Goal: Task Accomplishment & Management: Manage account settings

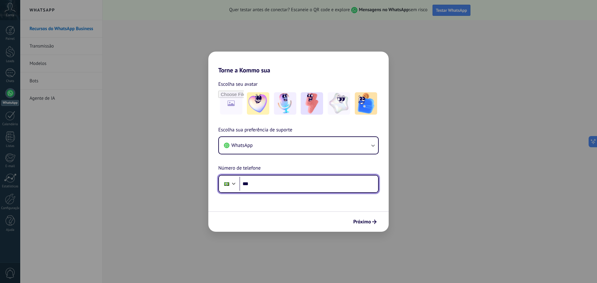
click at [291, 186] on input "***" at bounding box center [308, 184] width 139 height 14
type input "**********"
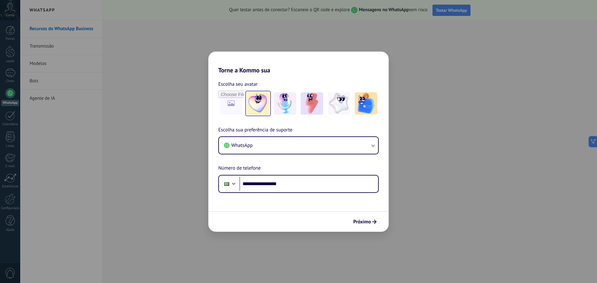
click at [258, 102] on img at bounding box center [258, 103] width 22 height 22
click at [362, 224] on span "Próximo" at bounding box center [362, 222] width 18 height 4
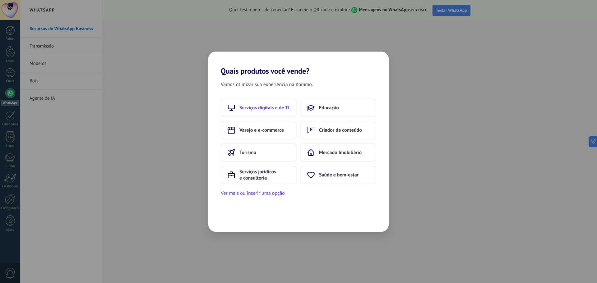
click at [266, 107] on span "Serviços digitais e de TI" at bounding box center [264, 108] width 50 height 6
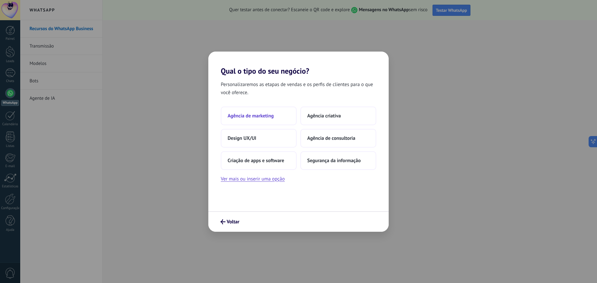
click at [265, 112] on button "Agência de marketing" at bounding box center [259, 116] width 76 height 19
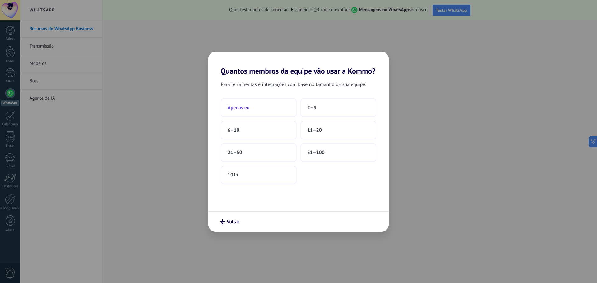
click at [249, 107] on span "Apenas eu" at bounding box center [238, 108] width 22 height 6
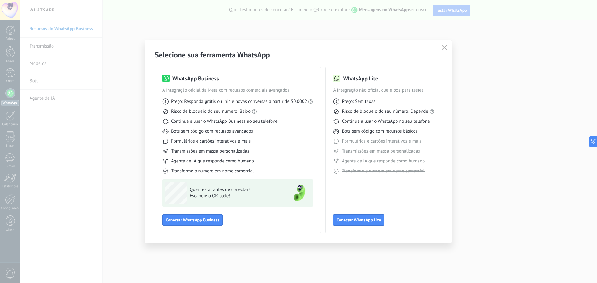
click at [443, 47] on icon "button" at bounding box center [444, 47] width 5 height 5
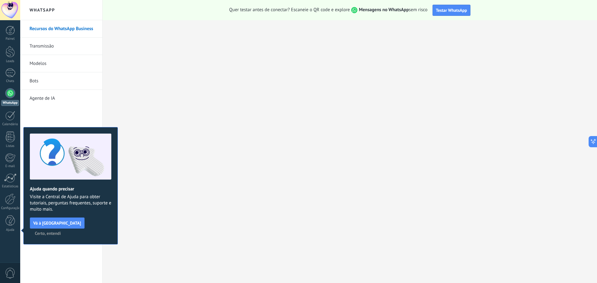
click at [61, 231] on span "Certo, entendi" at bounding box center [48, 233] width 26 height 4
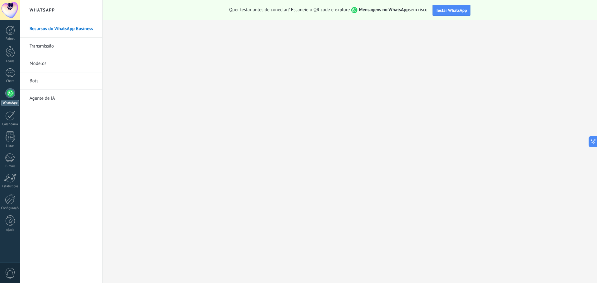
click at [55, 29] on link "Recursos do WhatsApp Business" at bounding box center [63, 28] width 67 height 17
click at [39, 62] on link "Modelos" at bounding box center [63, 63] width 67 height 17
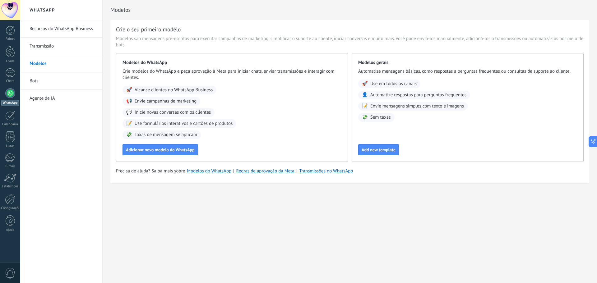
click at [9, 10] on div at bounding box center [10, 10] width 20 height 20
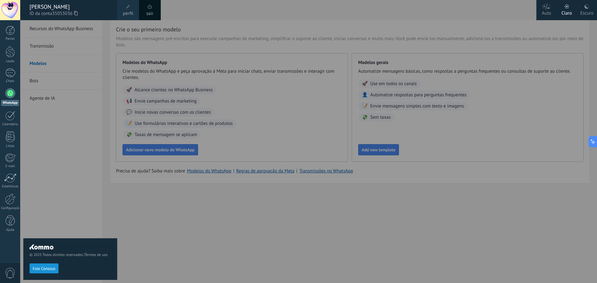
click at [128, 9] on span at bounding box center [128, 7] width 4 height 4
